Goal: Information Seeking & Learning: Learn about a topic

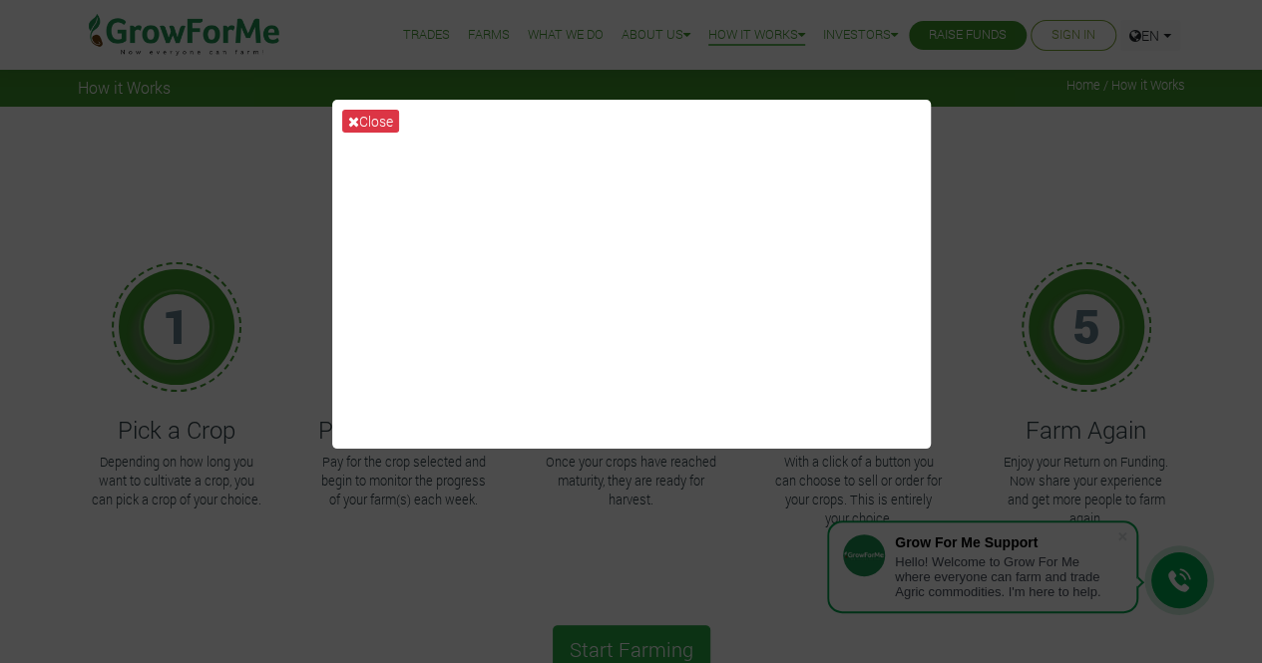
click at [495, 563] on div "Close" at bounding box center [631, 331] width 1262 height 663
click at [358, 122] on button "Close" at bounding box center [370, 121] width 57 height 23
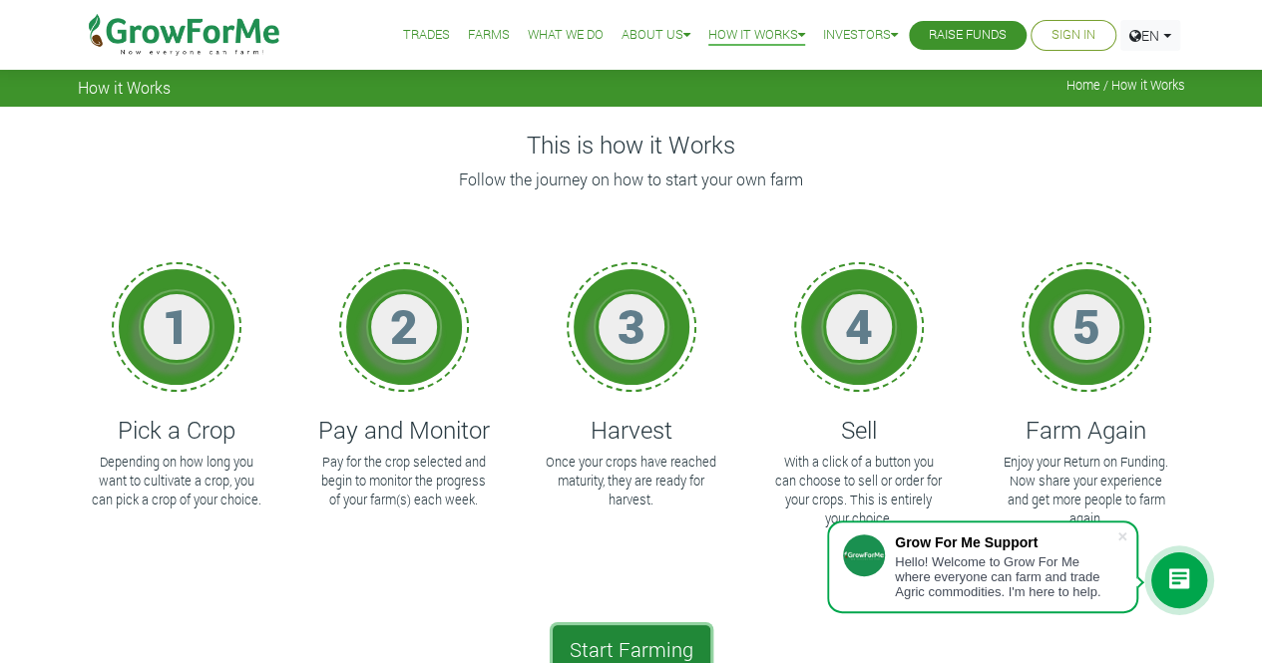
click at [632, 646] on link "Start Farming" at bounding box center [632, 650] width 158 height 48
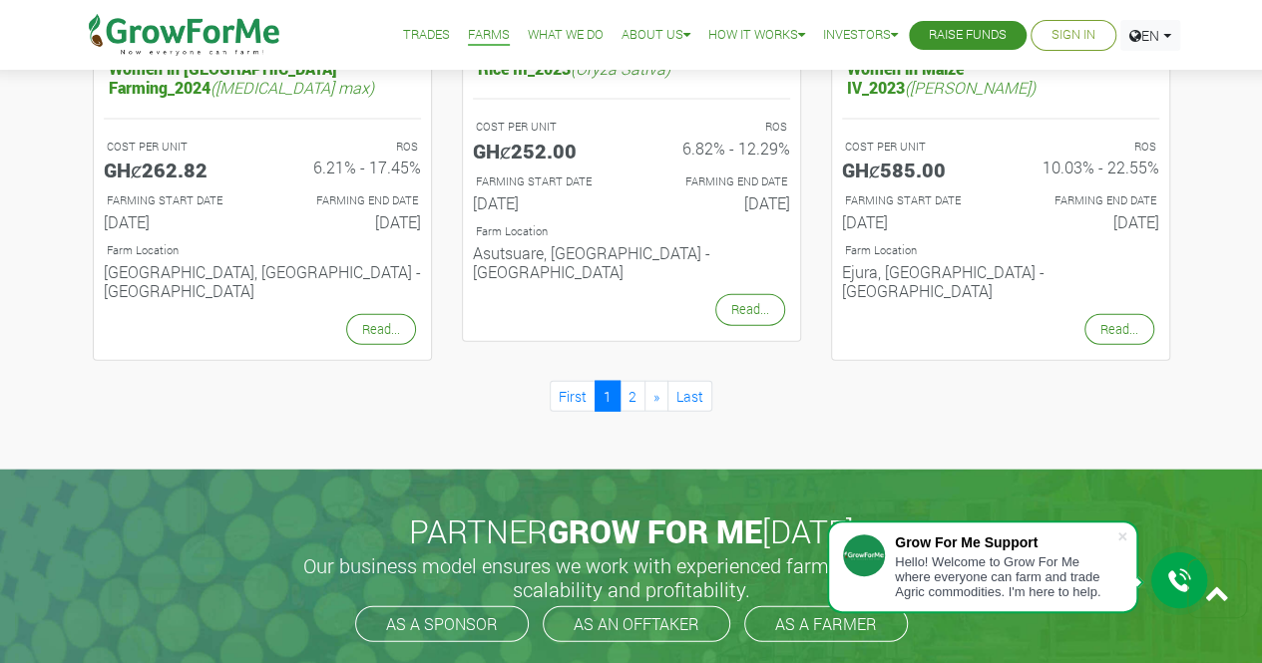
scroll to position [2186, 0]
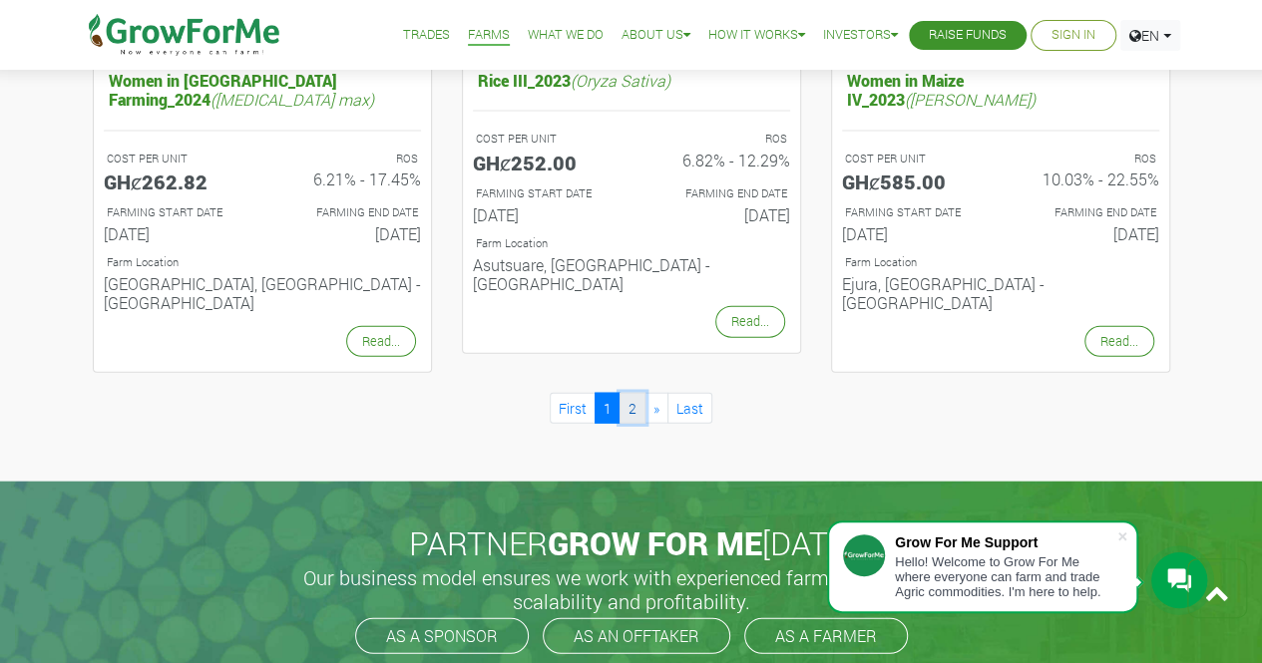
click at [628, 393] on link "2" at bounding box center [633, 408] width 26 height 31
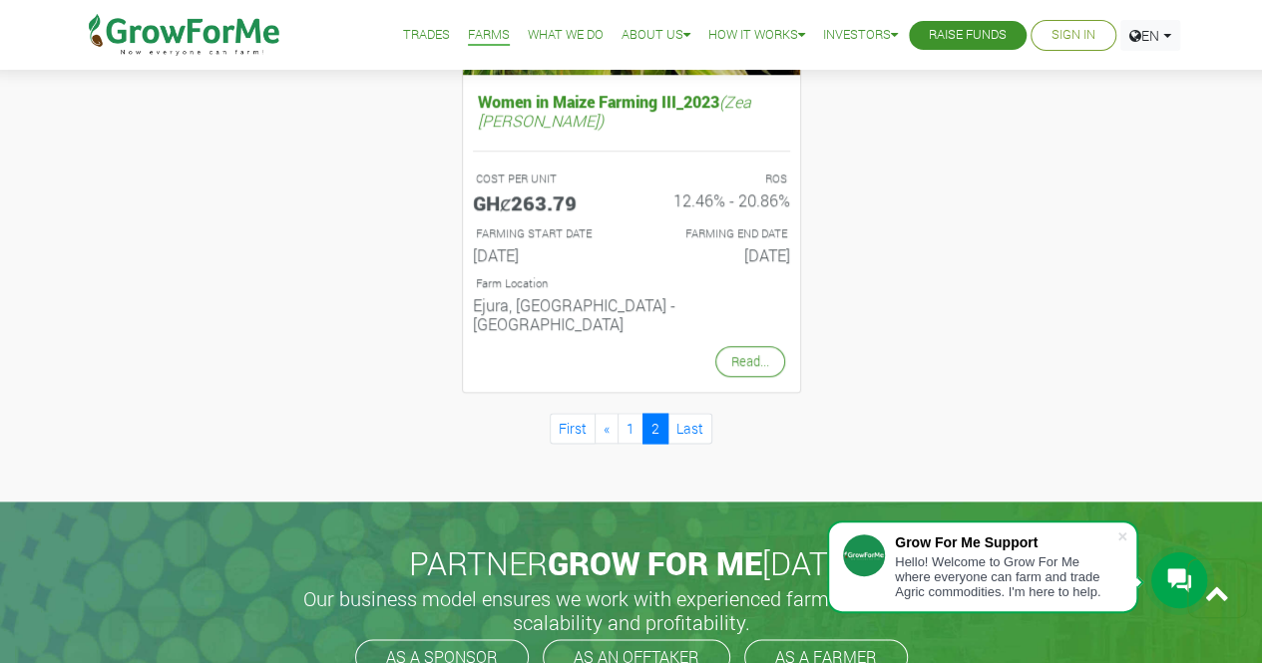
scroll to position [1016, 0]
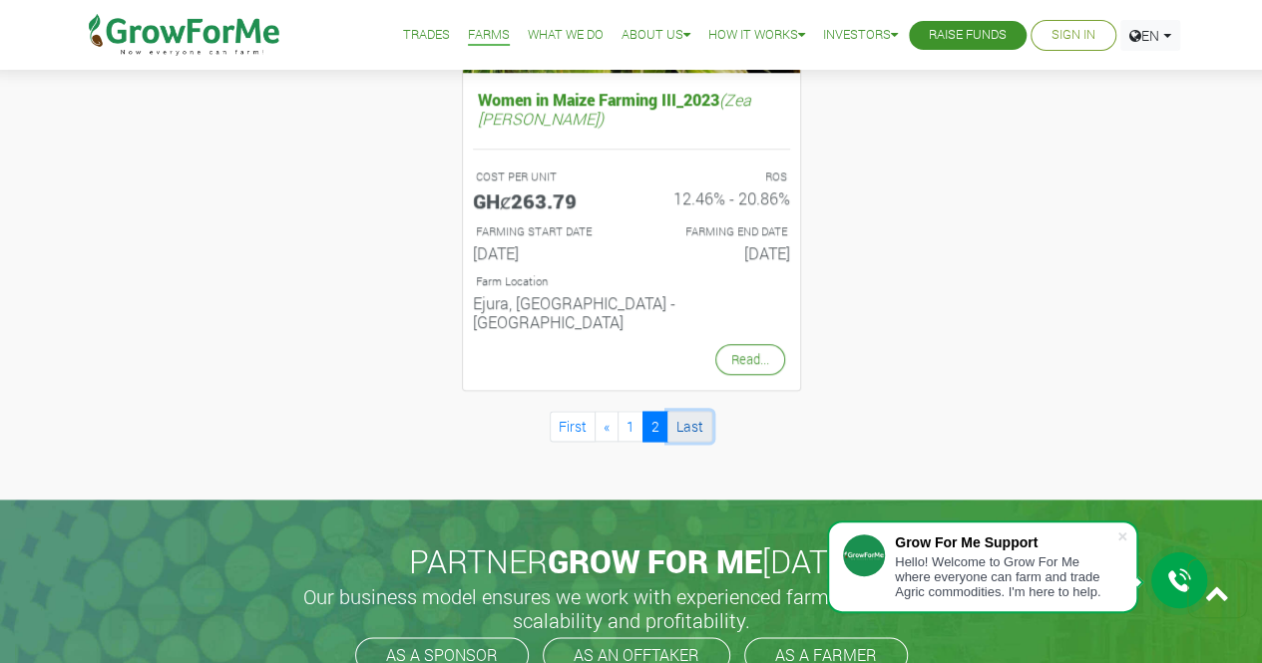
click at [695, 411] on link "Last" at bounding box center [689, 426] width 45 height 31
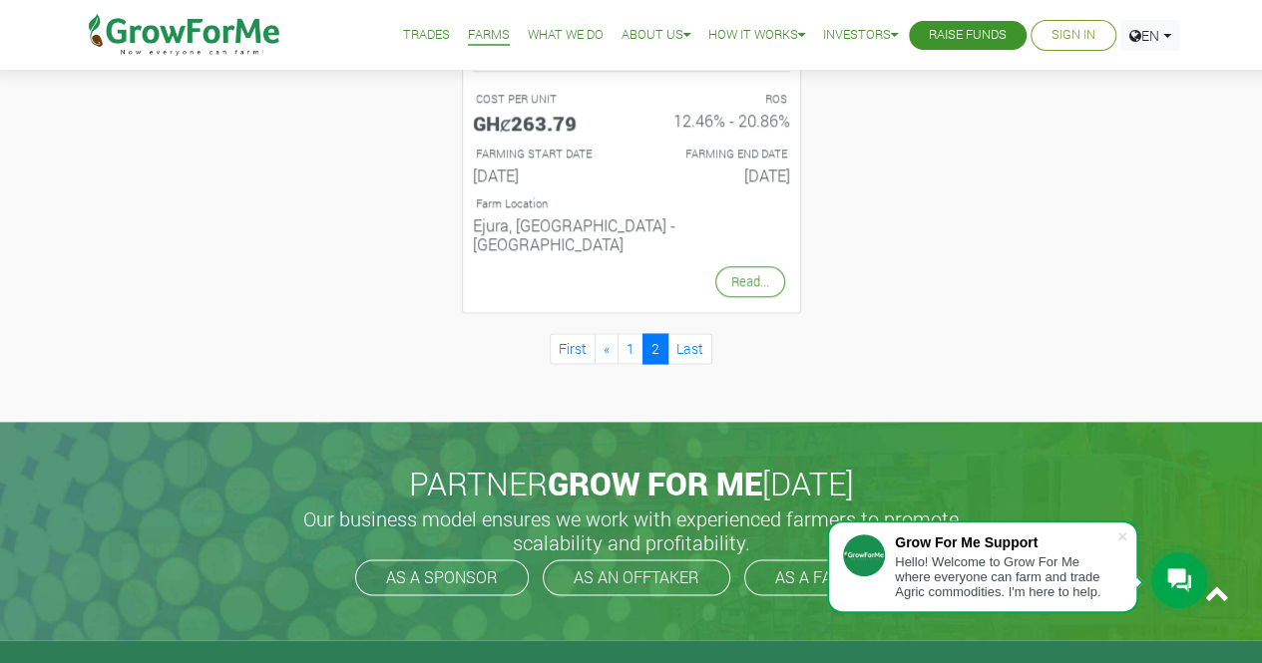
scroll to position [1095, 0]
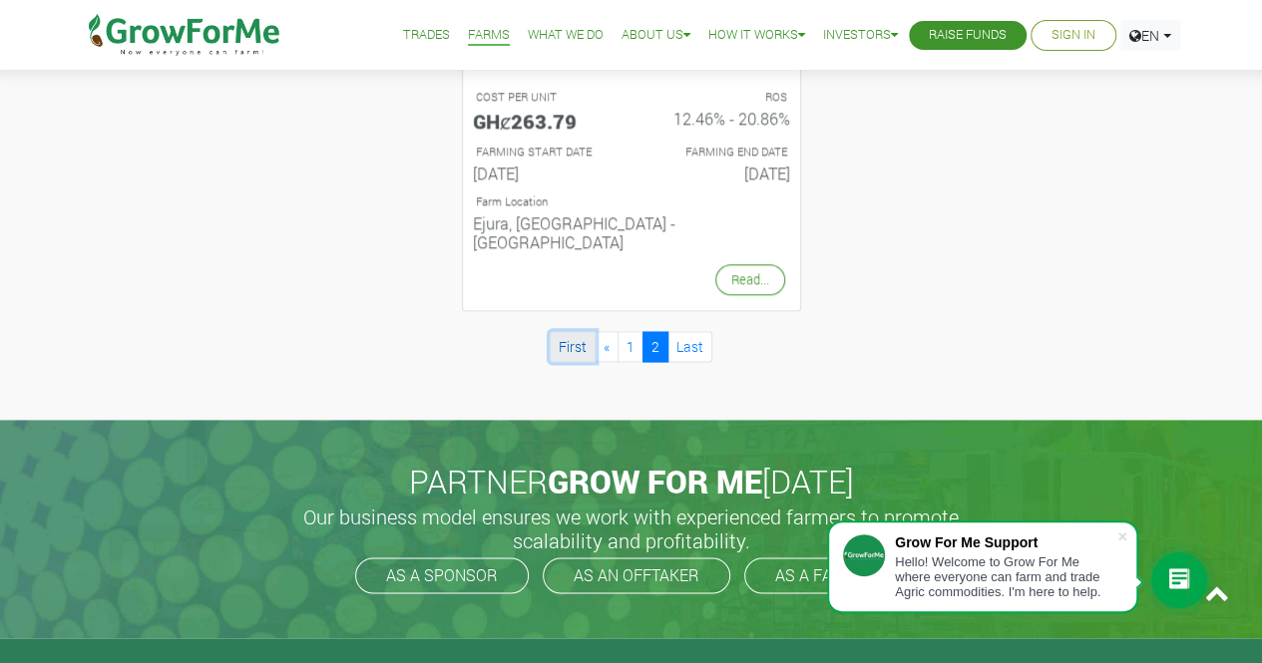
click at [573, 331] on link "First" at bounding box center [573, 346] width 46 height 31
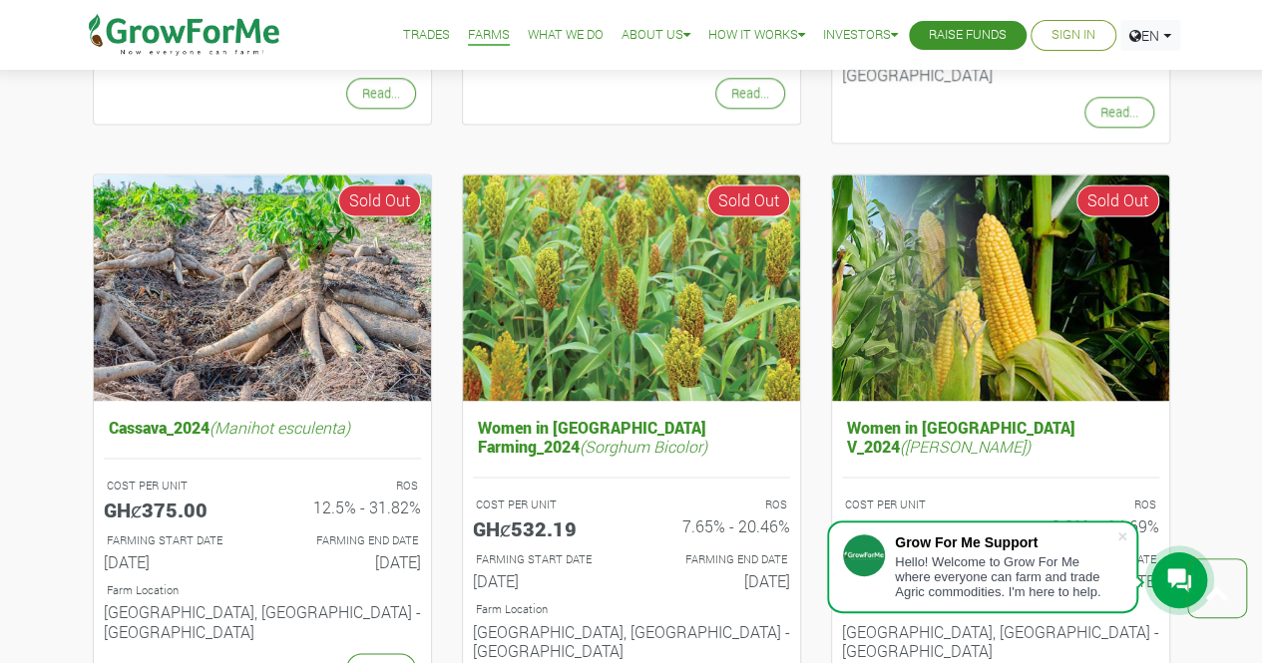
scroll to position [1267, 0]
